Goal: Task Accomplishment & Management: Use online tool/utility

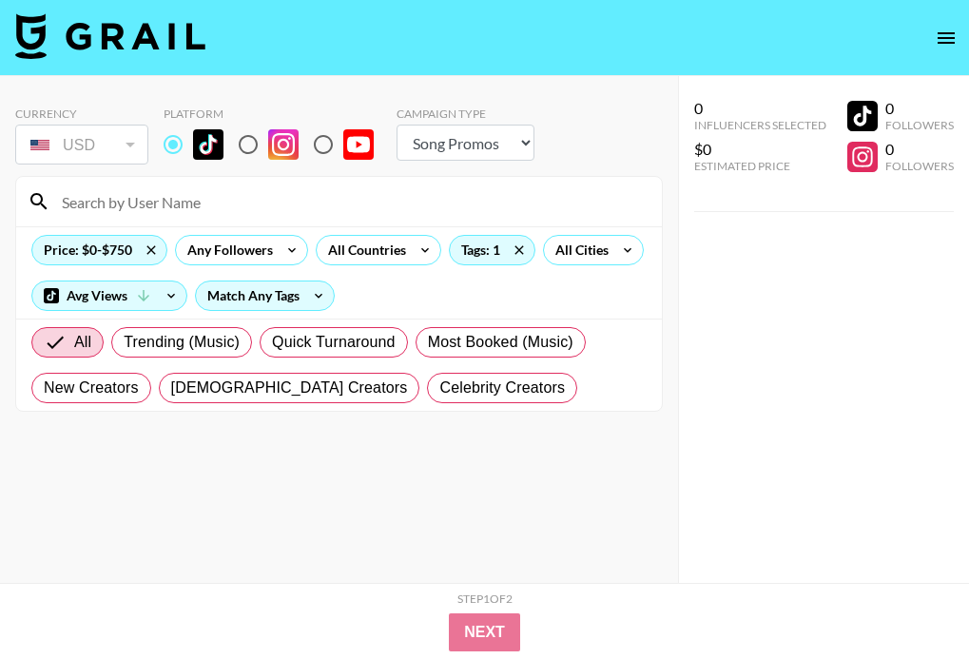
select select "Song"
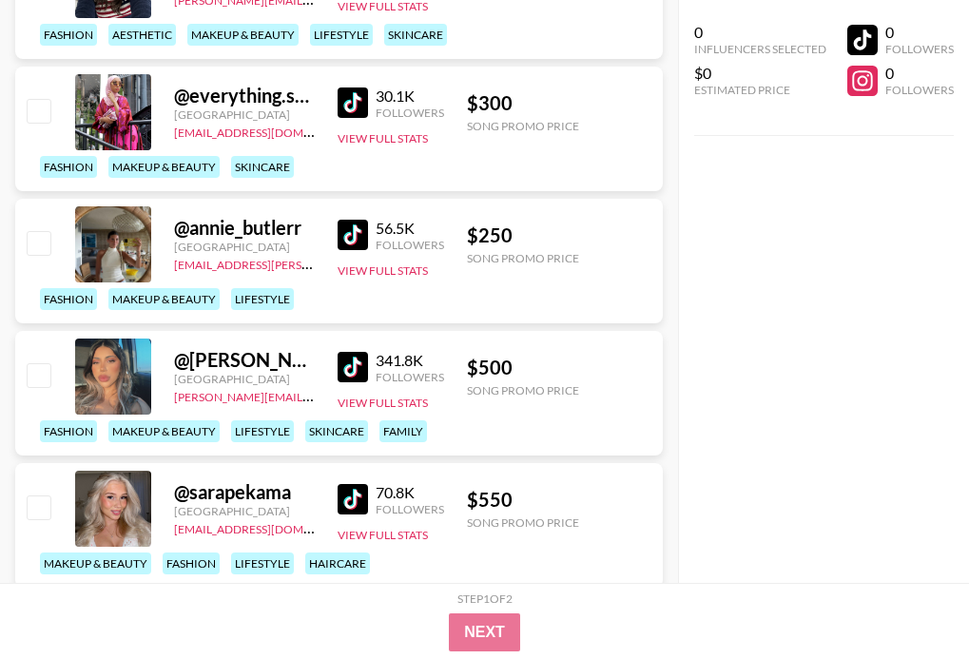
scroll to position [15939, 0]
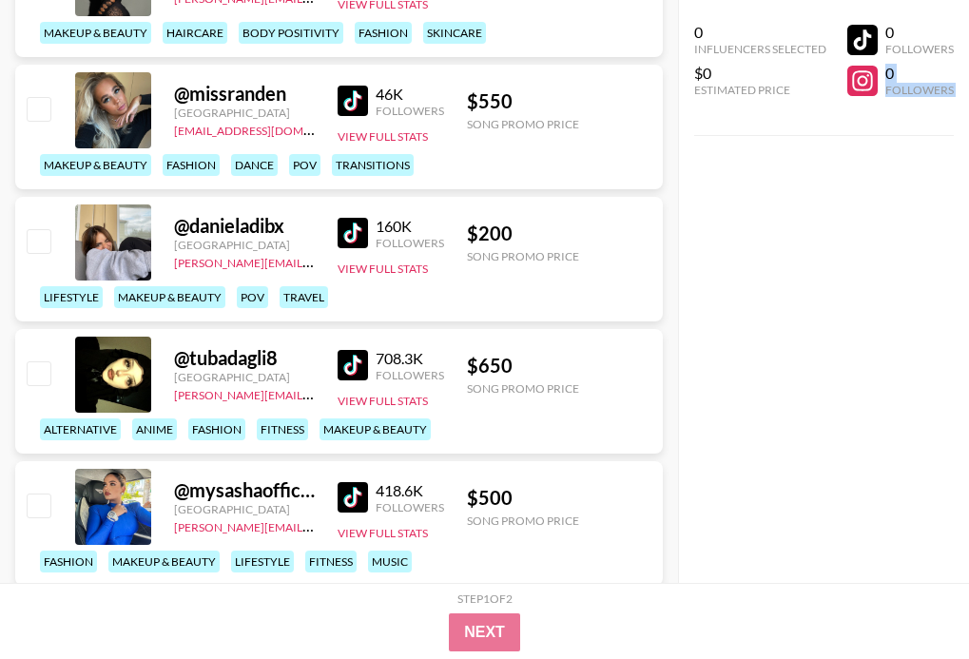
drag, startPoint x: 953, startPoint y: 49, endPoint x: 953, endPoint y: -12, distance: 61.8
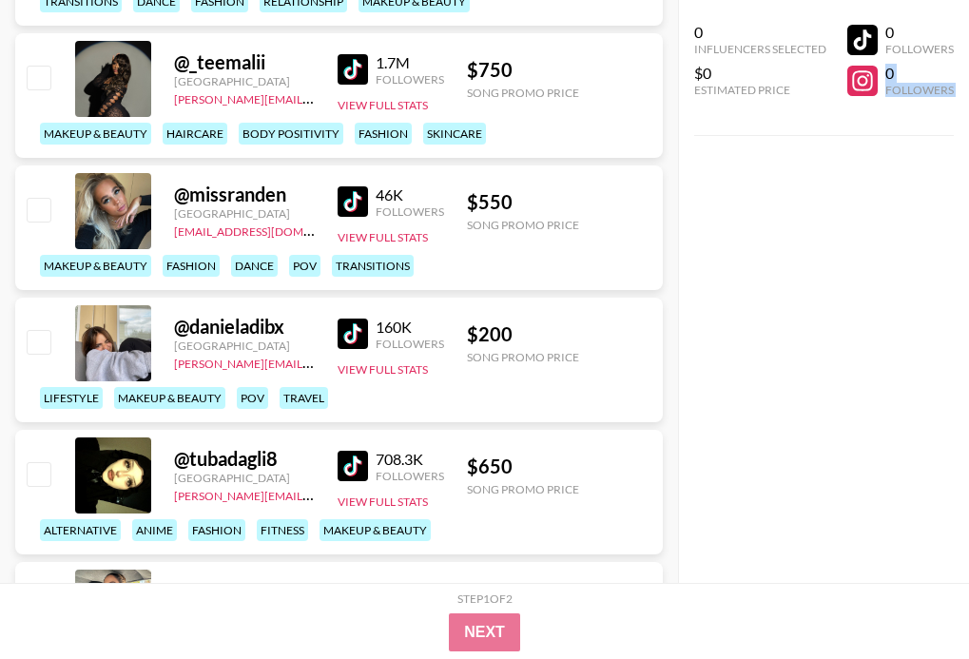
scroll to position [0, 0]
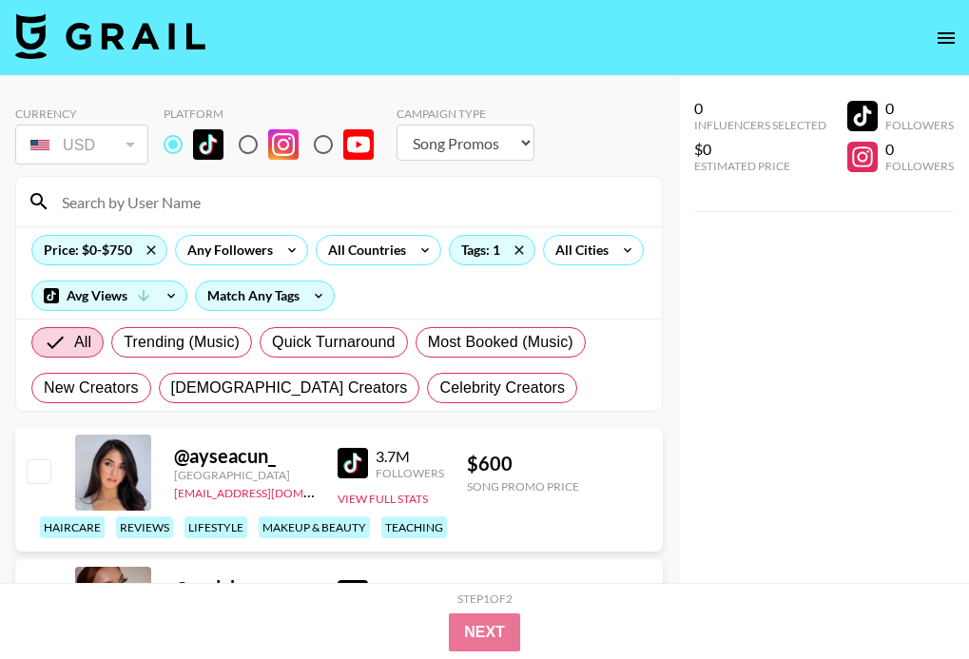
click at [208, 202] on input at bounding box center [350, 201] width 600 height 30
click at [150, 252] on icon at bounding box center [151, 250] width 30 height 29
click at [171, 198] on input at bounding box center [350, 201] width 600 height 30
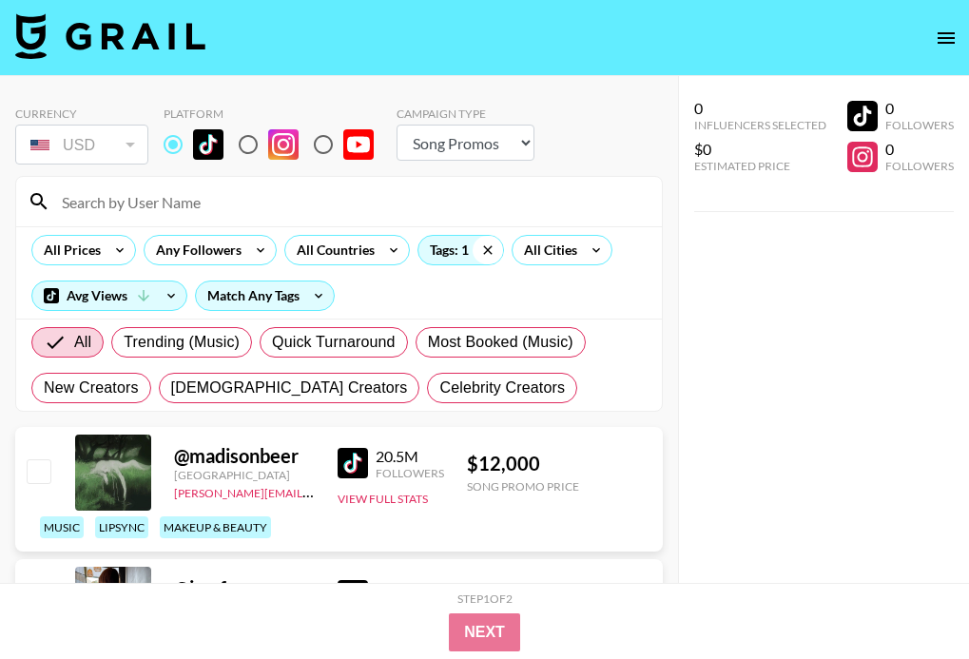
click at [489, 248] on icon at bounding box center [487, 250] width 30 height 29
click at [370, 202] on input at bounding box center [350, 201] width 600 height 30
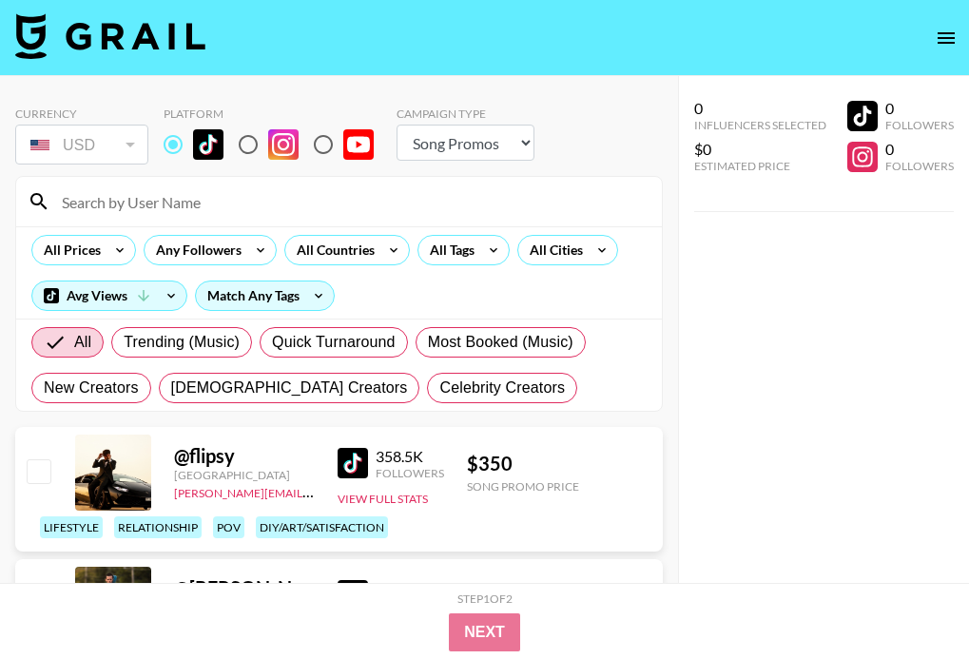
paste input "@khloee_reese"
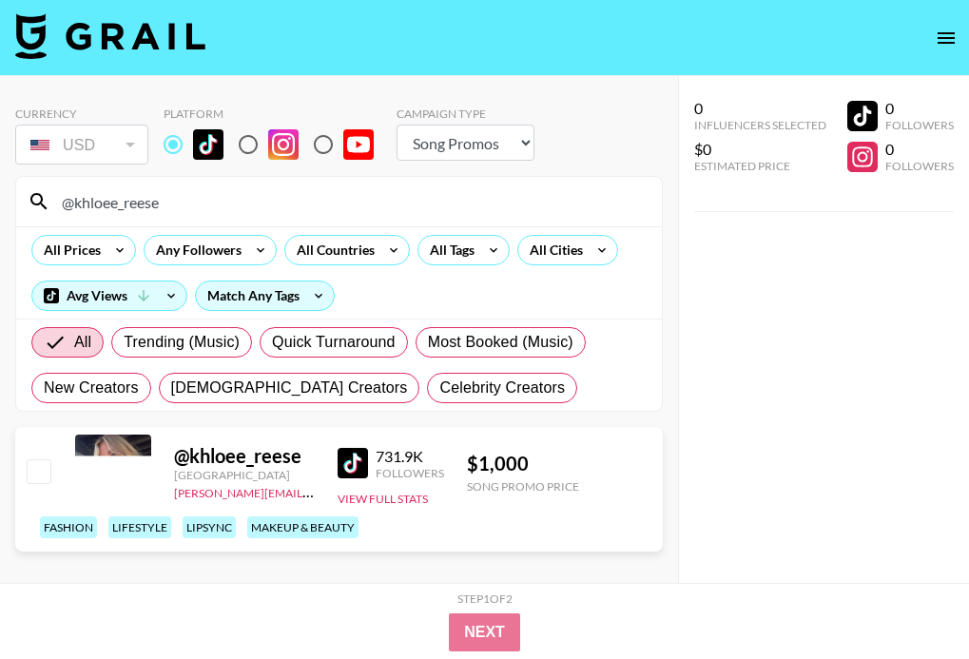
type input "@khloee_reese"
